Goal: Complete application form: Complete application form

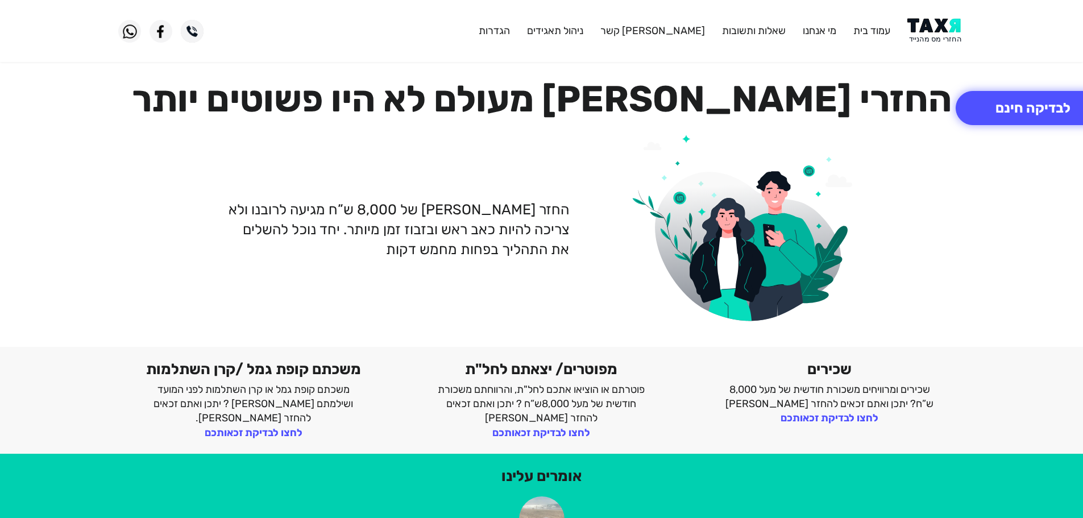
drag, startPoint x: 943, startPoint y: 34, endPoint x: 941, endPoint y: 24, distance: 9.8
click at [943, 34] on img at bounding box center [935, 31] width 57 height 26
drag, startPoint x: 924, startPoint y: 34, endPoint x: 916, endPoint y: 0, distance: 34.5
click at [924, 32] on img at bounding box center [935, 31] width 57 height 26
click at [947, 34] on img at bounding box center [935, 31] width 57 height 26
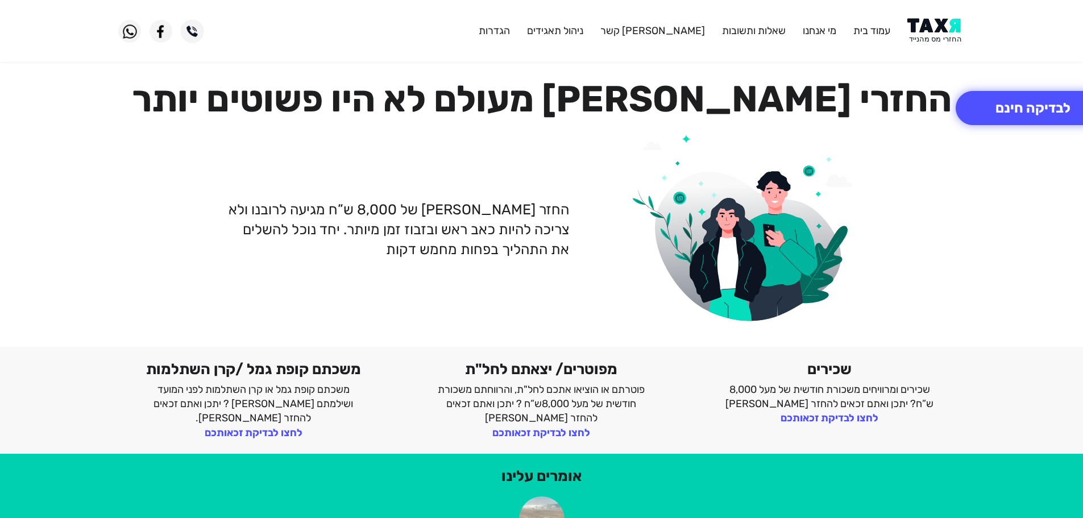
click at [941, 26] on img at bounding box center [935, 31] width 57 height 26
click at [938, 34] on img at bounding box center [935, 31] width 57 height 26
click at [945, 30] on img at bounding box center [935, 31] width 57 height 26
click at [943, 30] on img at bounding box center [935, 31] width 57 height 26
click at [926, 41] on img at bounding box center [935, 31] width 57 height 26
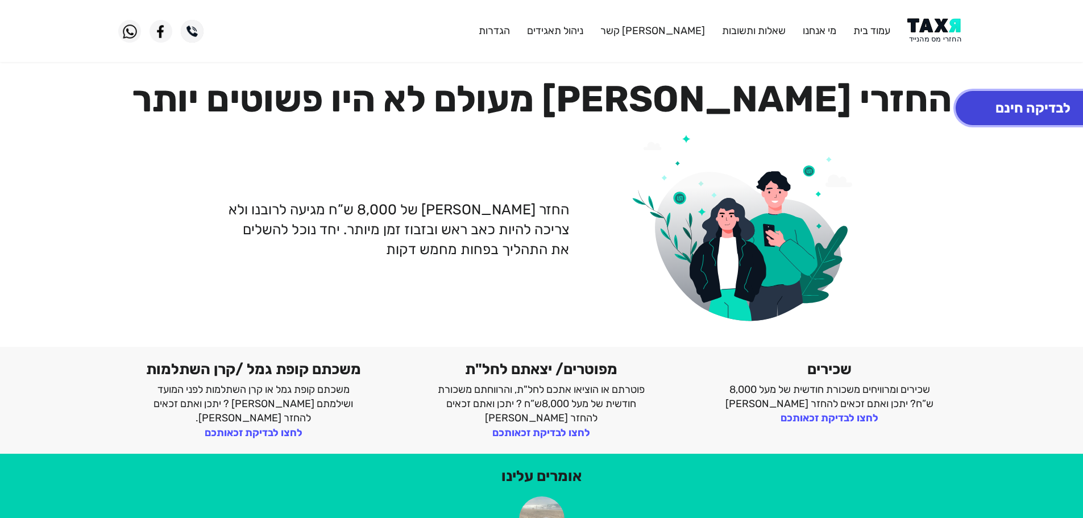
click at [1047, 117] on button "לבדיקה חינם" at bounding box center [1032, 108] width 155 height 34
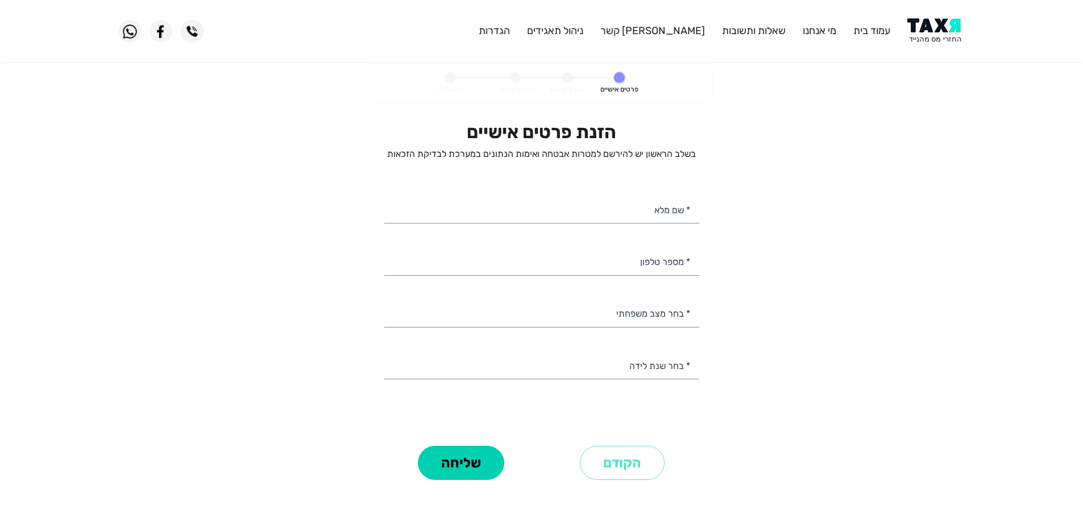
select select
click at [648, 264] on input "* מספר טלפון" at bounding box center [541, 260] width 315 height 29
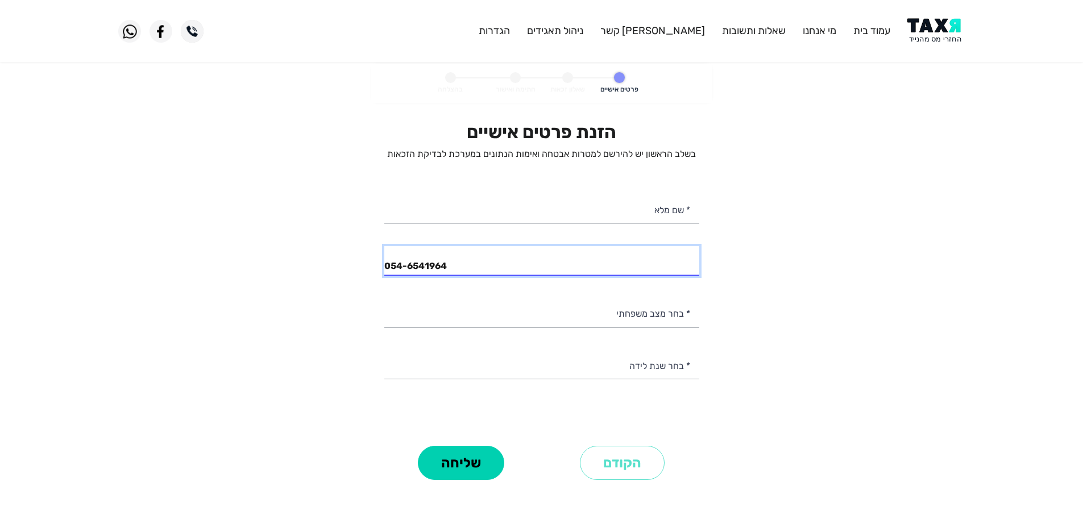
type input "054-6541964"
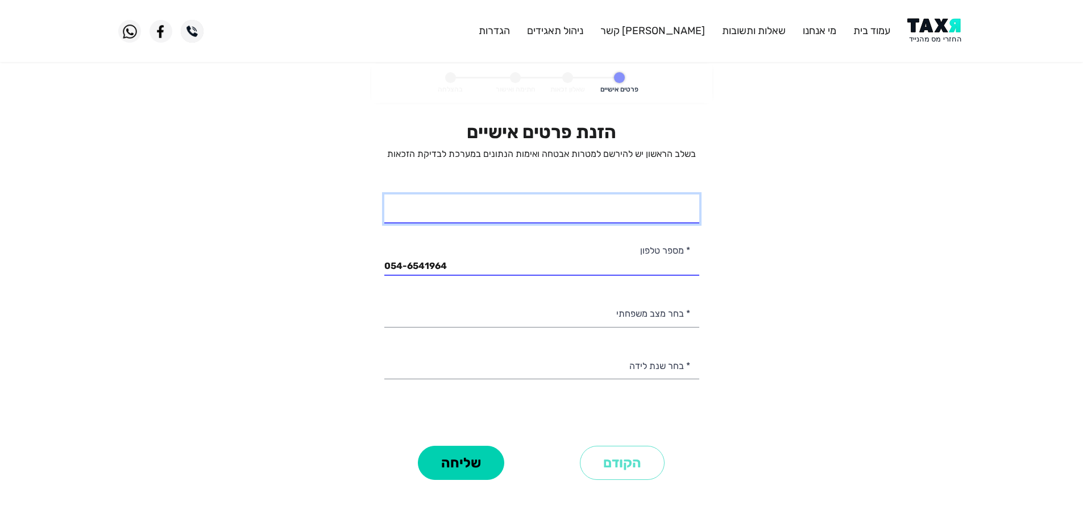
click at [663, 211] on input "* שם מלא" at bounding box center [541, 208] width 315 height 29
paste input "[PERSON_NAME]"
type input "[PERSON_NAME]"
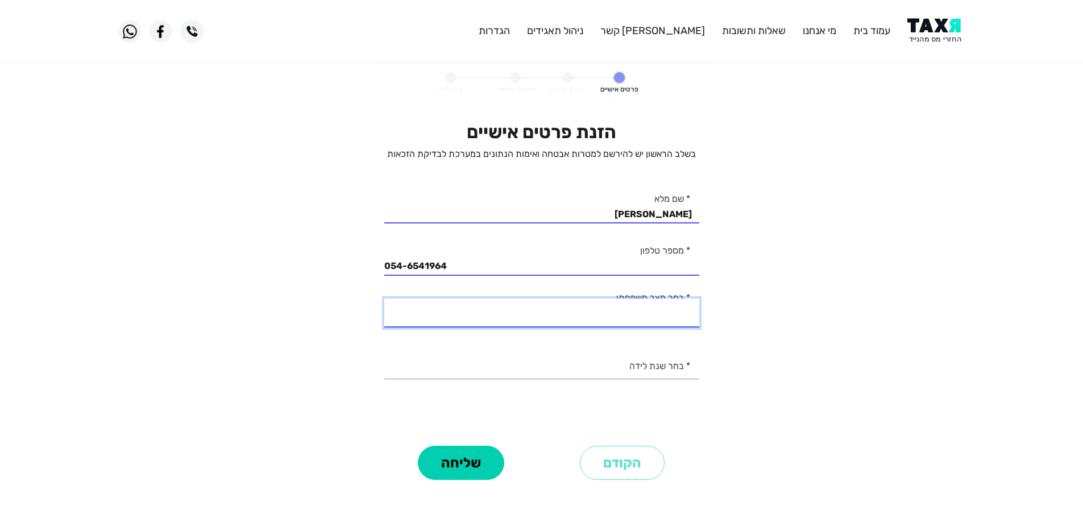
click at [654, 317] on select "רווק/ה נשוי/[PERSON_NAME]/ה אלמן/נה" at bounding box center [541, 312] width 315 height 29
select select "1: Single"
click at [384, 298] on select "רווק/ה נשוי/[PERSON_NAME]/ה אלמן/נה" at bounding box center [541, 312] width 315 height 29
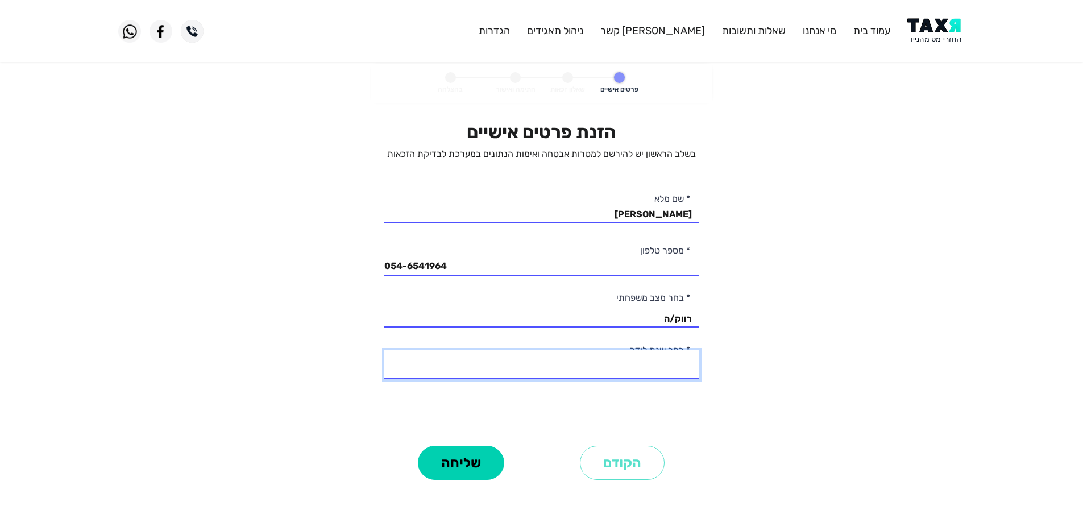
click at [658, 377] on select "2003 2002 2001 2000 1999 1998 1997 1996 1995 1994 1993 1992 1991 1990 1989 1988…" at bounding box center [541, 364] width 315 height 29
click at [384, 350] on select "2003 2002 2001 2000 1999 1998 1997 1996 1995 1994 1993 1992 1991 1990 1989 1988…" at bounding box center [541, 364] width 315 height 29
click at [669, 373] on select "2003 2002 2001 2000 1999 1998 1997 1996 1995 1994 1993 1992 1991 1990 1989 1988…" at bounding box center [541, 364] width 315 height 29
select select "4: 2000"
click at [384, 350] on select "2003 2002 2001 2000 1999 1998 1997 1996 1995 1994 1993 1992 1991 1990 1989 1988…" at bounding box center [541, 364] width 315 height 29
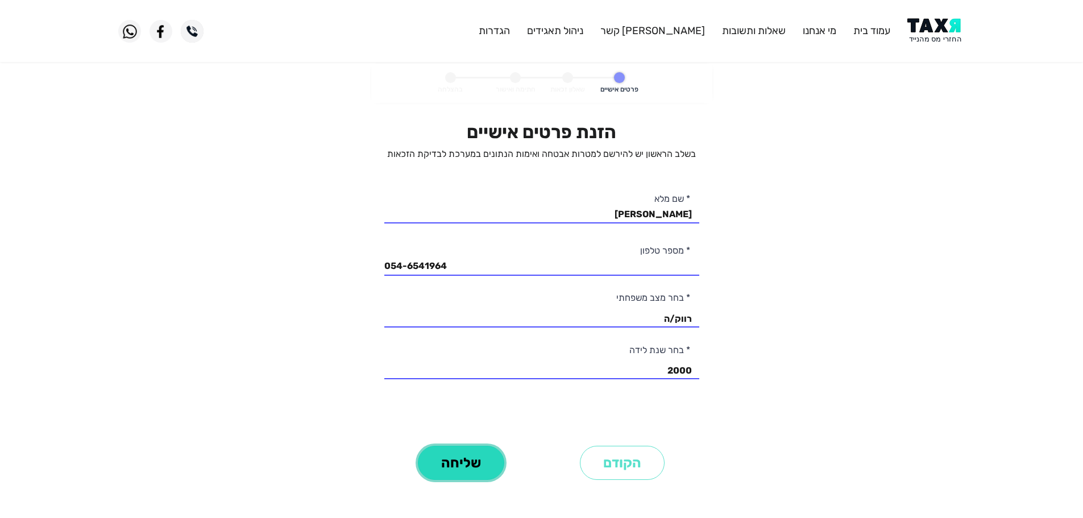
click at [483, 471] on button "שליחה" at bounding box center [461, 463] width 86 height 34
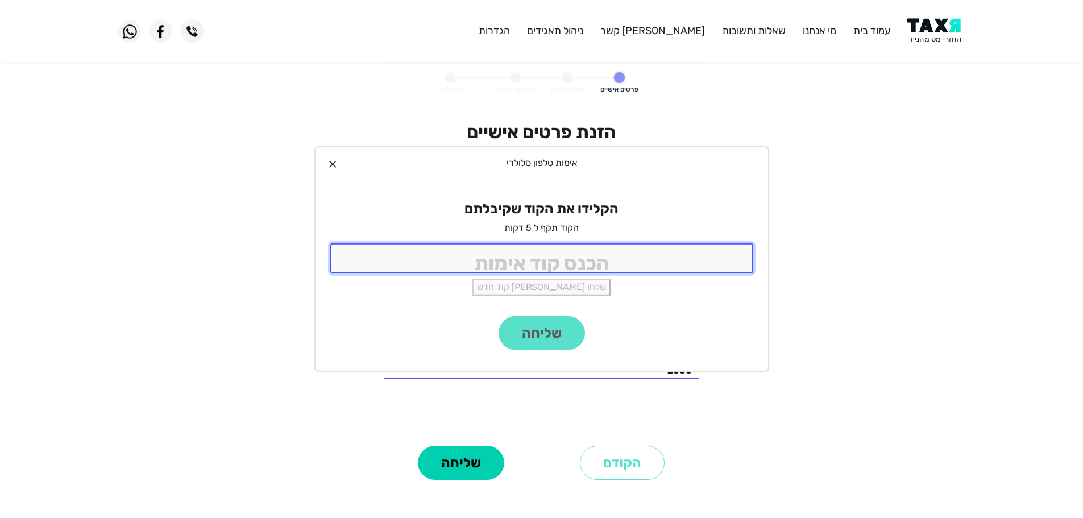
click at [638, 262] on input "tel" at bounding box center [541, 258] width 423 height 30
type input "9988"
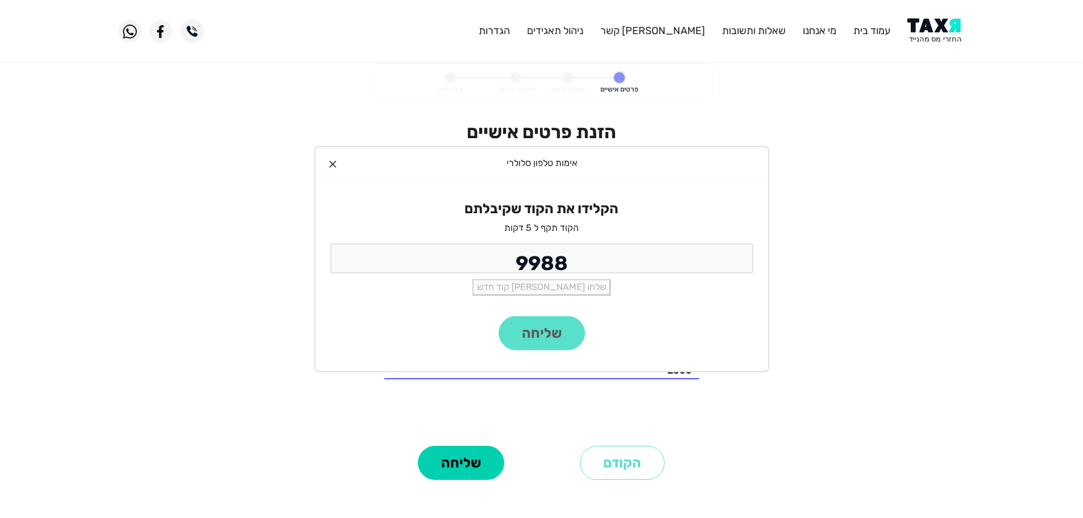
click at [555, 347] on div "שליחה" at bounding box center [541, 343] width 452 height 55
click at [551, 333] on button "שליחה" at bounding box center [541, 333] width 86 height 34
